Goal: Communication & Community: Answer question/provide support

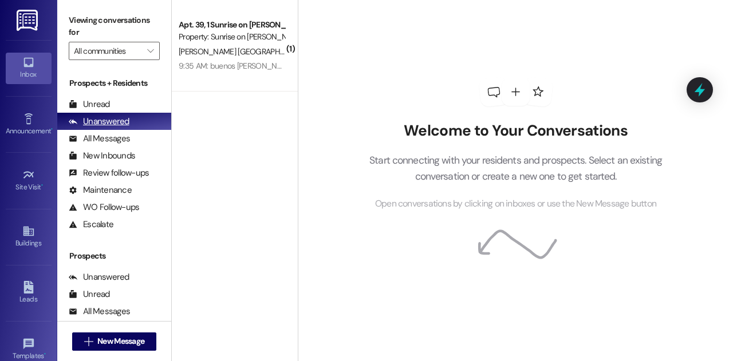
click at [99, 121] on div "Unanswered" at bounding box center [99, 122] width 61 height 12
click at [147, 49] on icon "" at bounding box center [150, 50] width 6 height 9
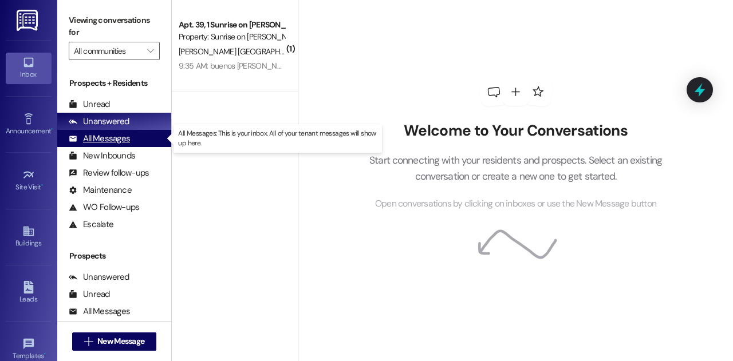
click at [133, 141] on div "All Messages (undefined)" at bounding box center [114, 138] width 114 height 17
